Goal: Find specific page/section: Find specific page/section

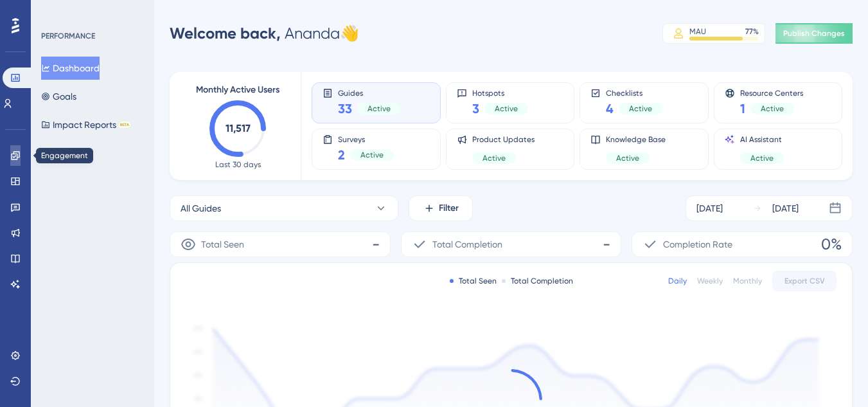
click at [18, 152] on icon at bounding box center [15, 155] width 10 height 10
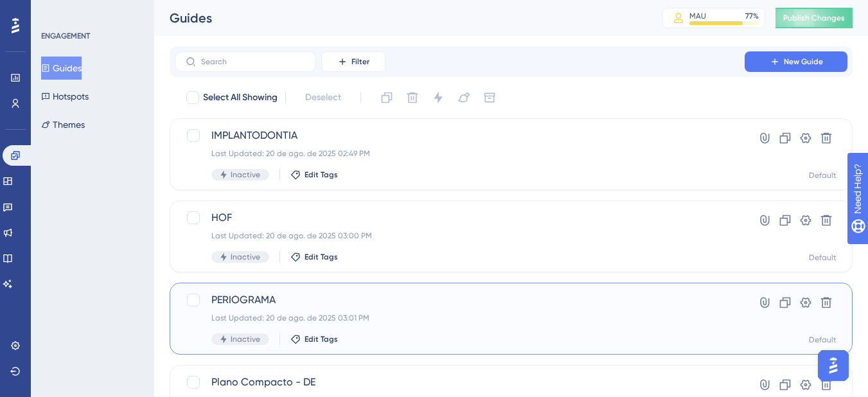
click at [386, 316] on div "Last Updated: 20 de ago. de 2025 03:01 PM" at bounding box center [459, 318] width 497 height 10
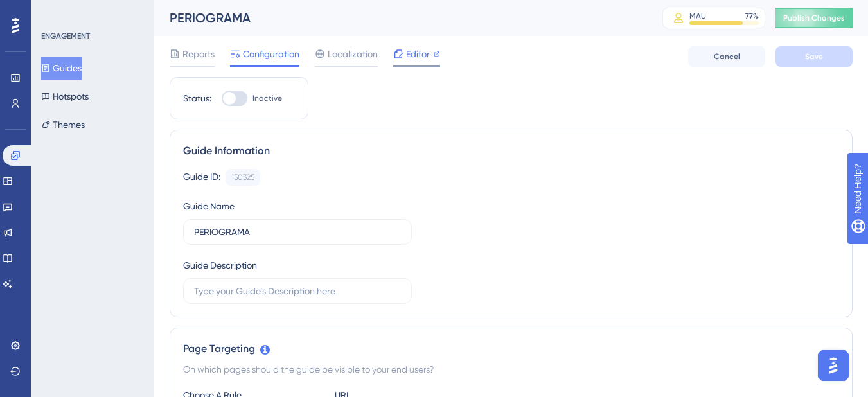
click at [422, 57] on span "Editor" at bounding box center [418, 53] width 24 height 15
